Goal: Go to known website: Access a specific website the user already knows

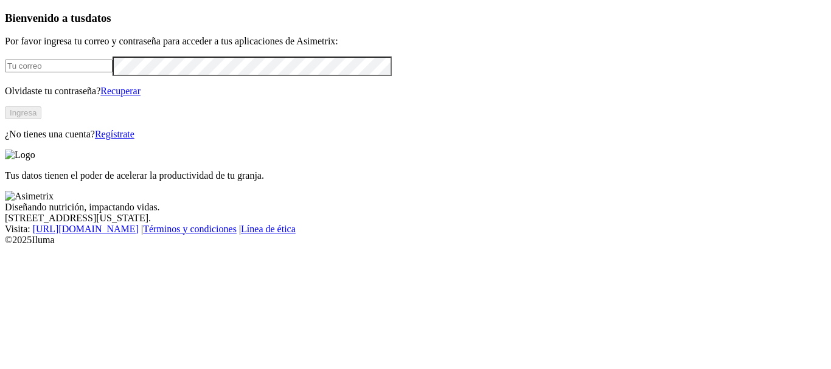
type input "[EMAIL_ADDRESS][PERSON_NAME][DOMAIN_NAME]"
click at [41, 119] on button "Ingresa" at bounding box center [23, 112] width 36 height 13
